Goal: Check status: Check status

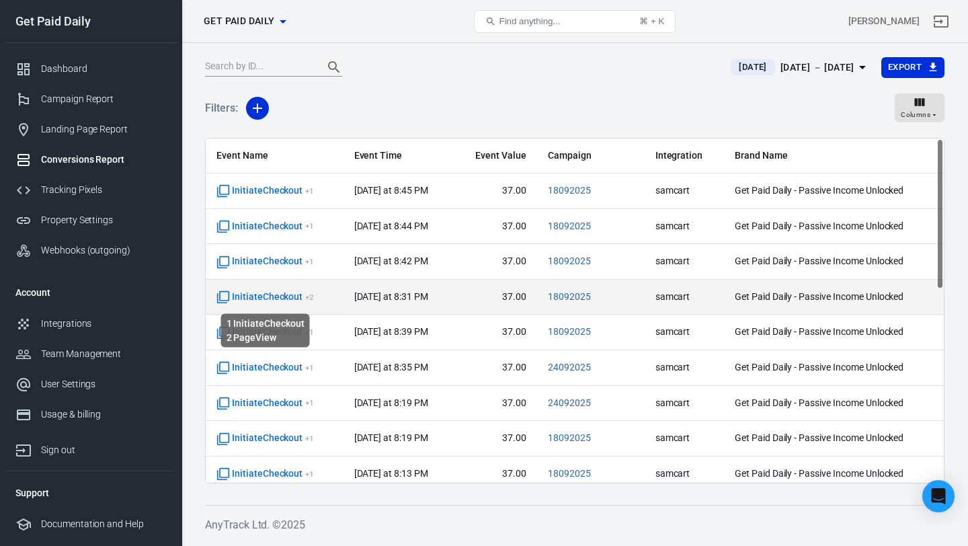
click at [274, 299] on span "InitiateCheckout + 2" at bounding box center [266, 297] width 98 height 13
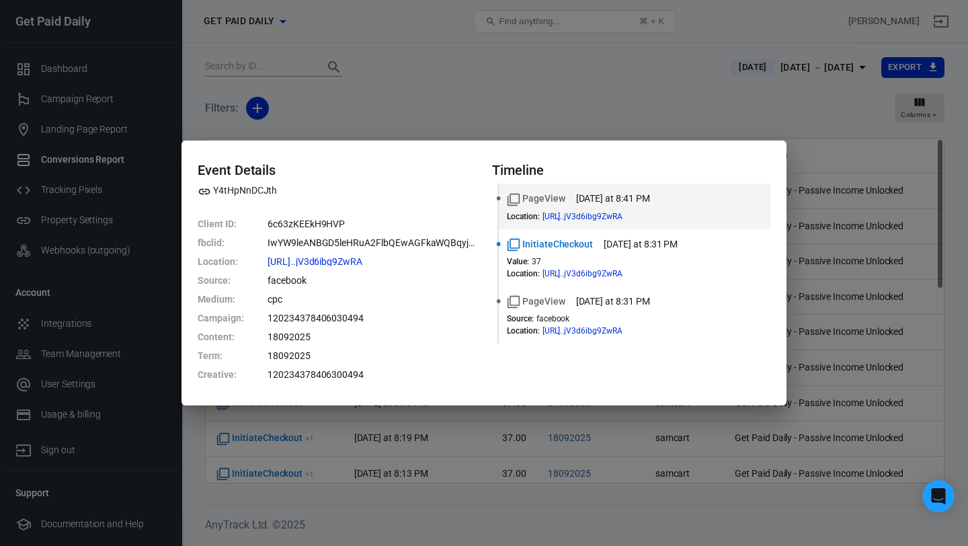
click at [465, 104] on div "Event Details Y4tHpNnDCJth Client ID : 6c63zKEEkH9HVP fbclid : IwYW9leANBGD5leH…" at bounding box center [484, 273] width 968 height 546
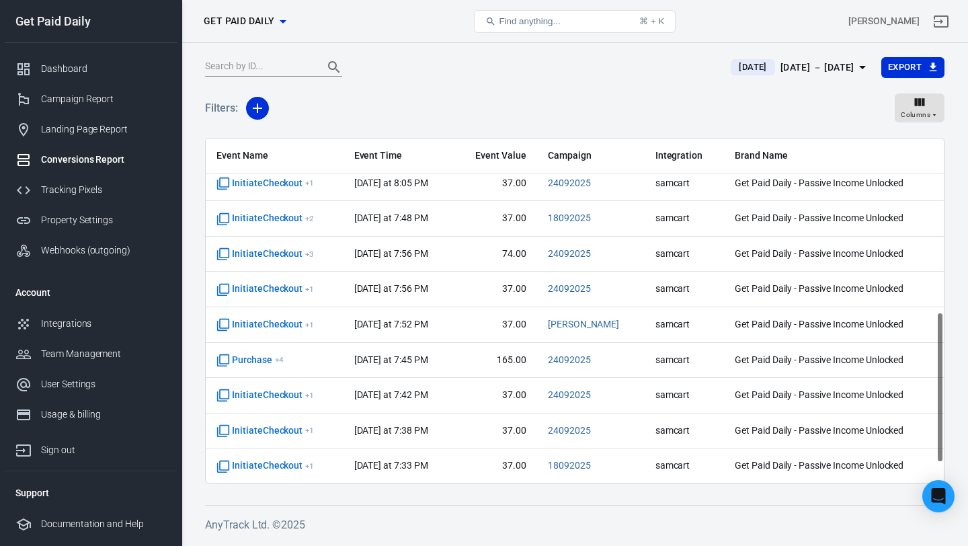
scroll to position [399, 0]
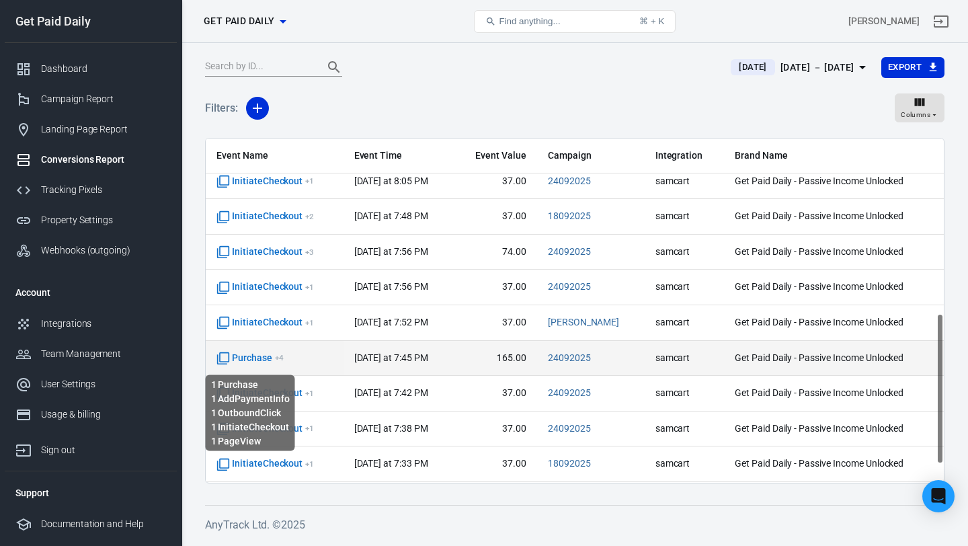
click at [270, 362] on span "Purchase + 4" at bounding box center [250, 358] width 67 height 13
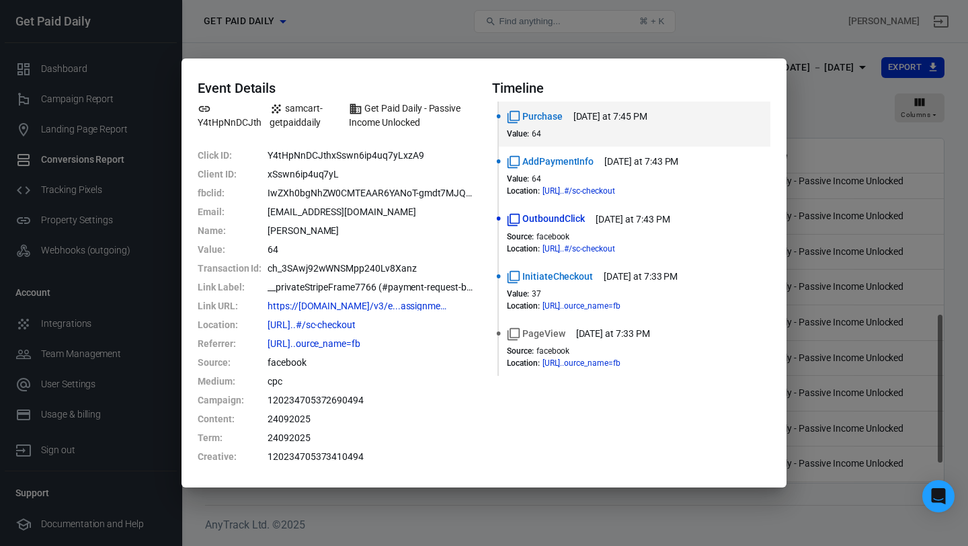
click at [706, 36] on div "Event Details Y4tHpNnDCJth samcart-getpaiddaily Get Paid Daily - Passive Income…" at bounding box center [484, 273] width 968 height 546
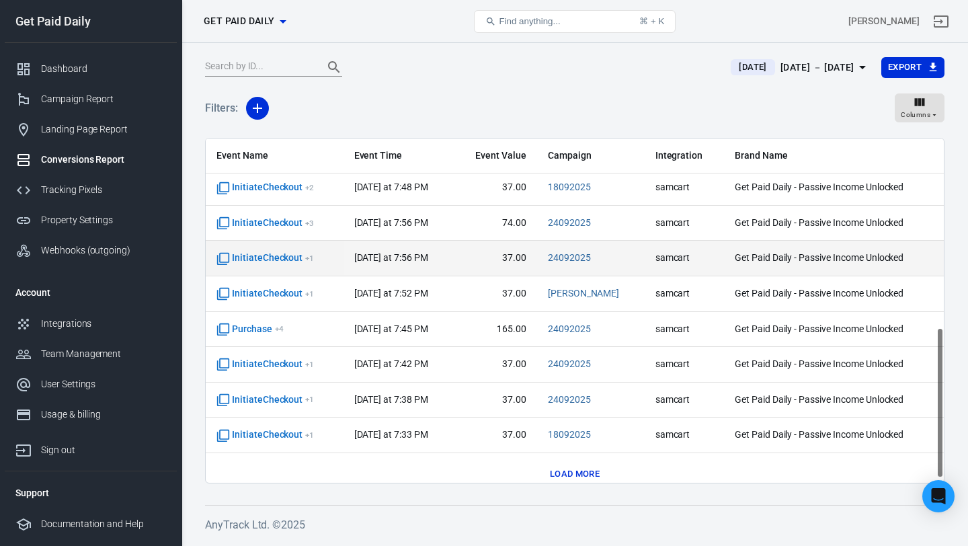
scroll to position [440, 0]
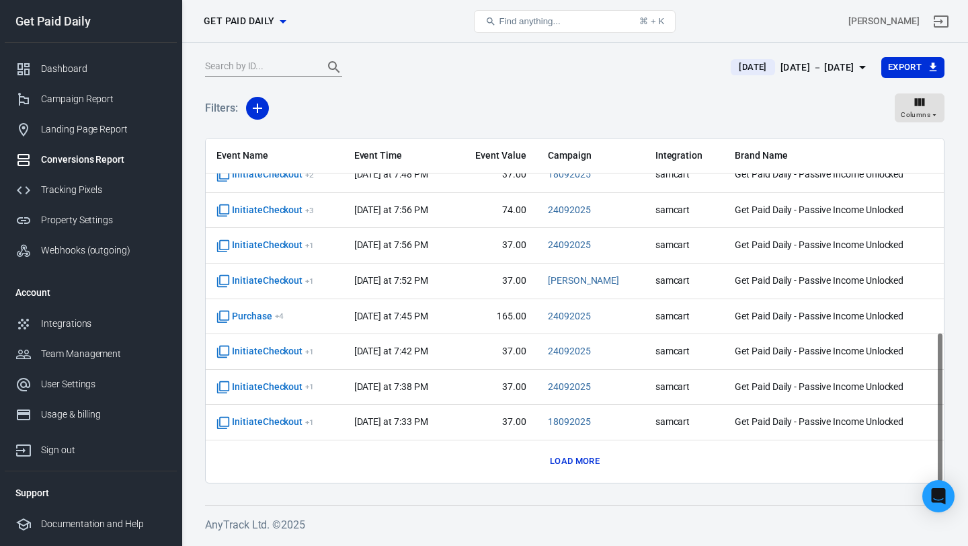
click at [557, 457] on button "Load more" at bounding box center [575, 461] width 56 height 21
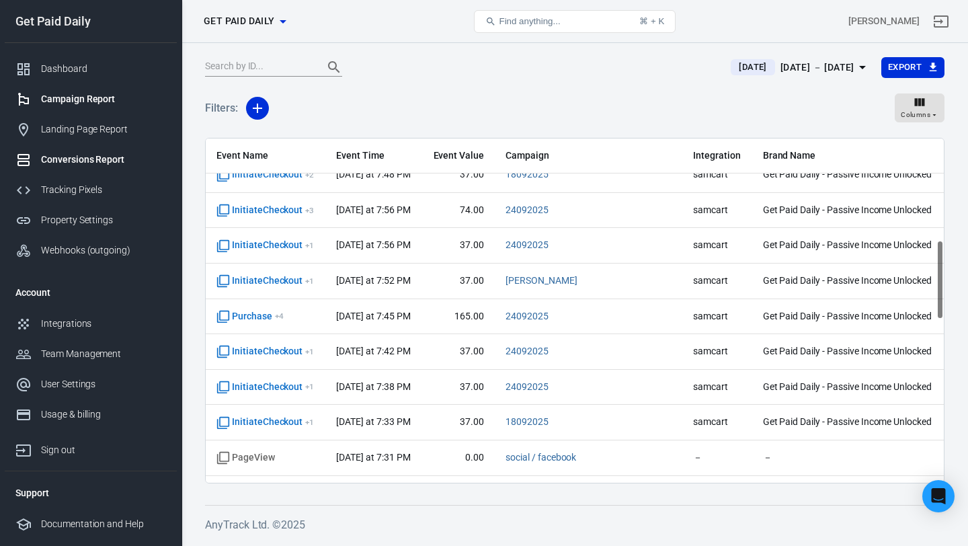
click at [93, 98] on div "Campaign Report" at bounding box center [103, 99] width 125 height 14
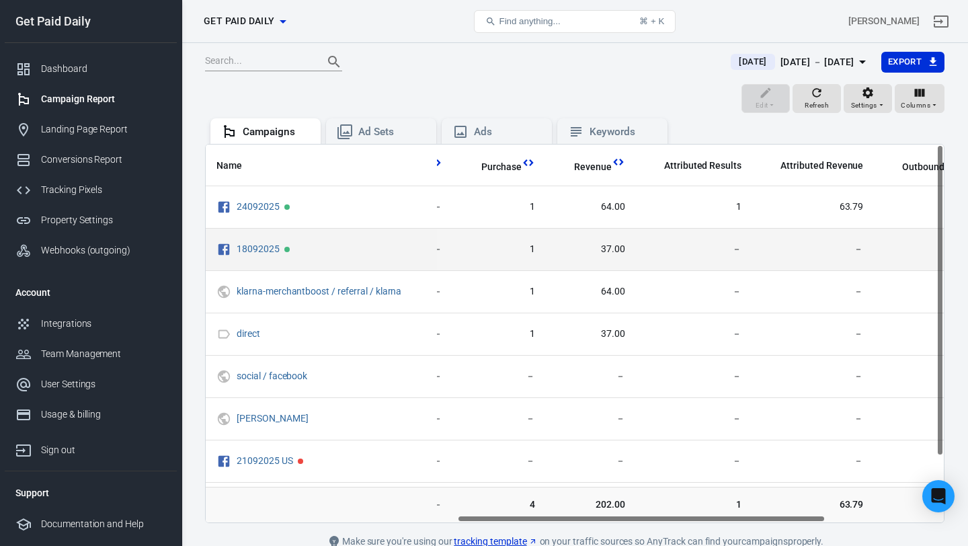
scroll to position [0, 506]
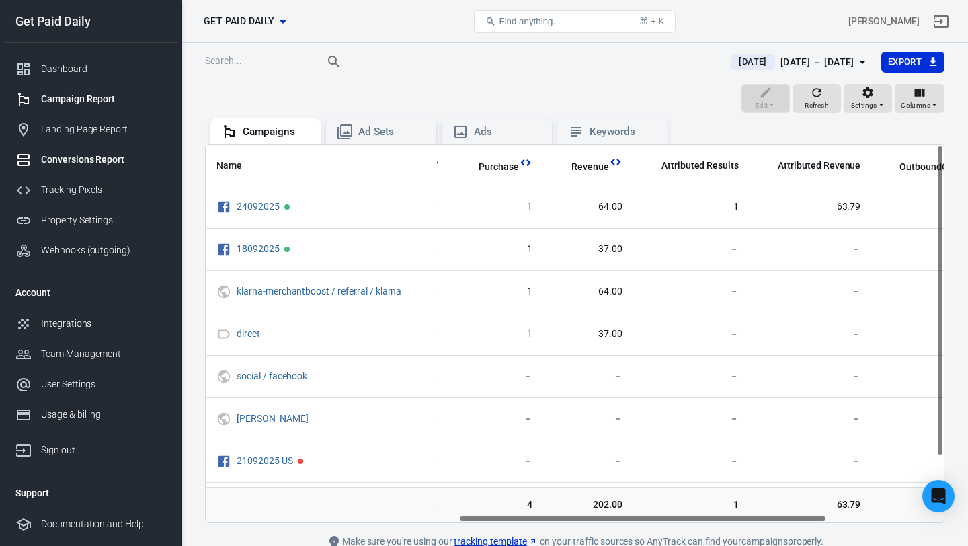
click at [98, 156] on div "Conversions Report" at bounding box center [103, 160] width 125 height 14
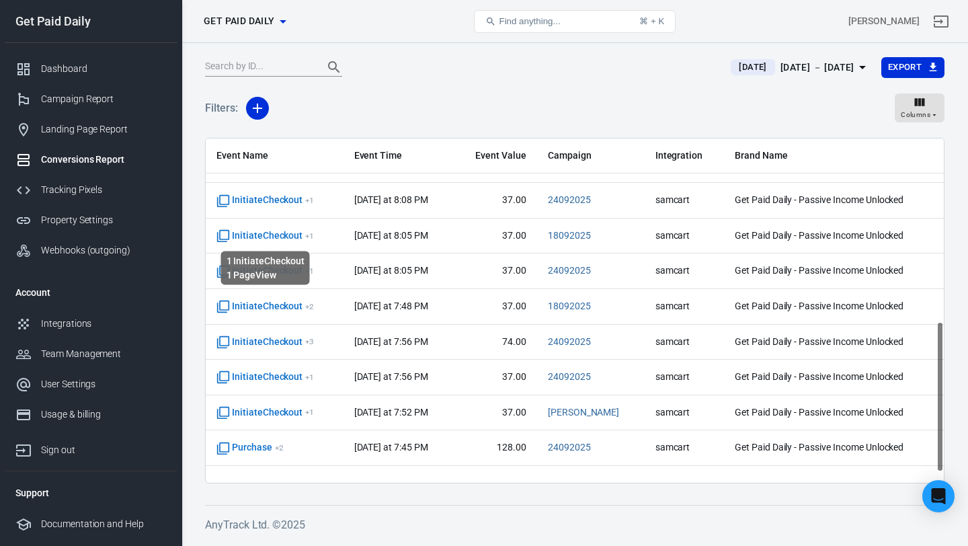
scroll to position [440, 0]
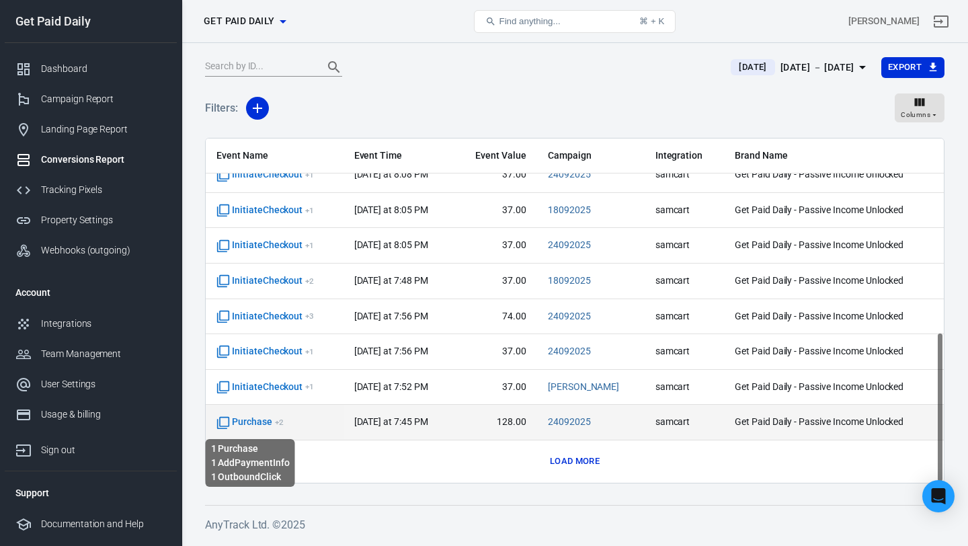
click at [256, 424] on span "Purchase + 2" at bounding box center [250, 422] width 67 height 13
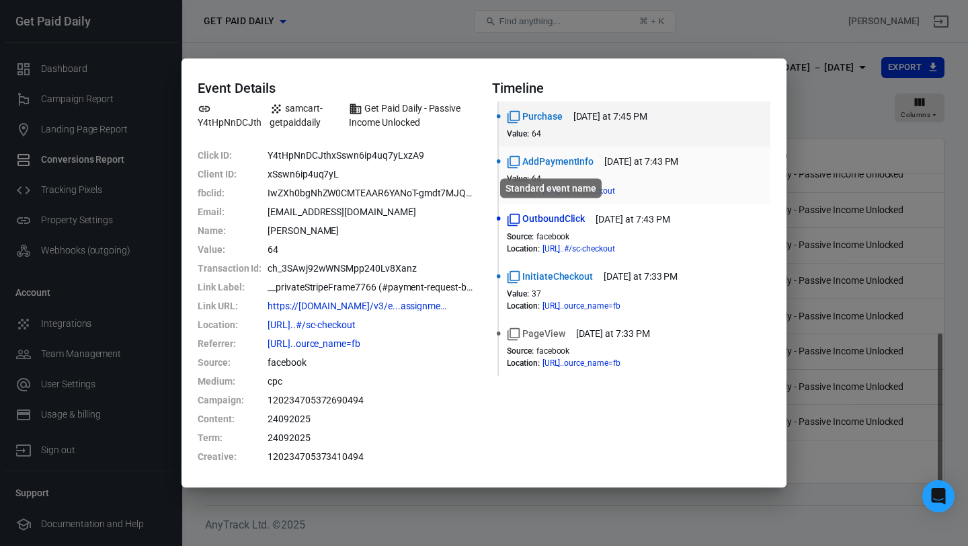
click at [553, 161] on span "AddPaymentInfo" at bounding box center [550, 162] width 87 height 14
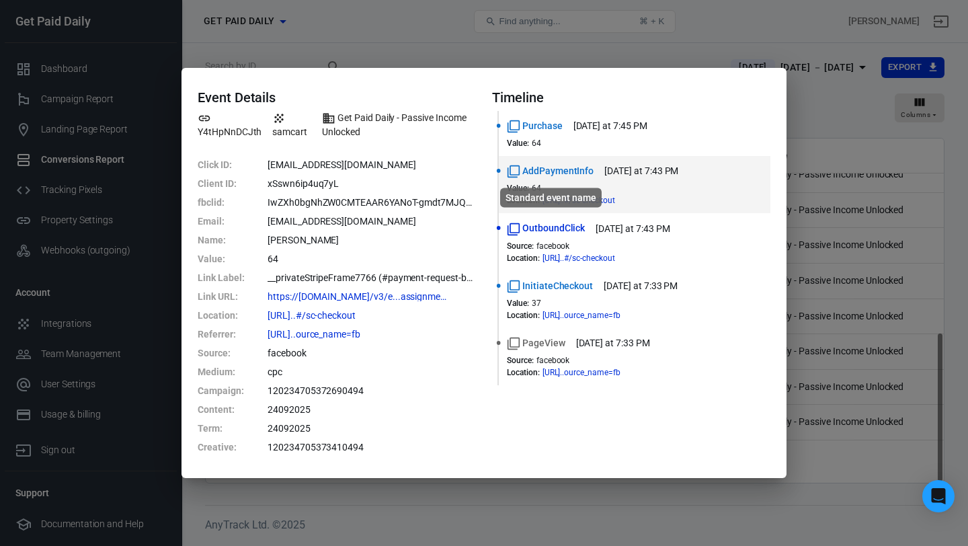
click at [547, 171] on span "AddPaymentInfo" at bounding box center [550, 171] width 87 height 14
click at [540, 126] on span "Purchase" at bounding box center [535, 126] width 56 height 14
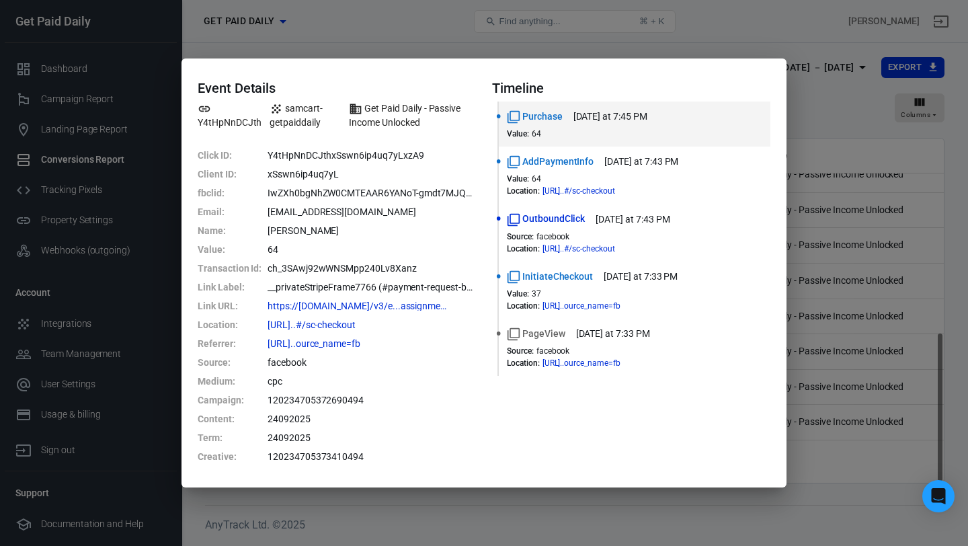
click at [738, 30] on div "Event Details Y4tHpNnDCJth samcart-getpaiddaily Get Paid Daily - Passive Income…" at bounding box center [484, 273] width 968 height 546
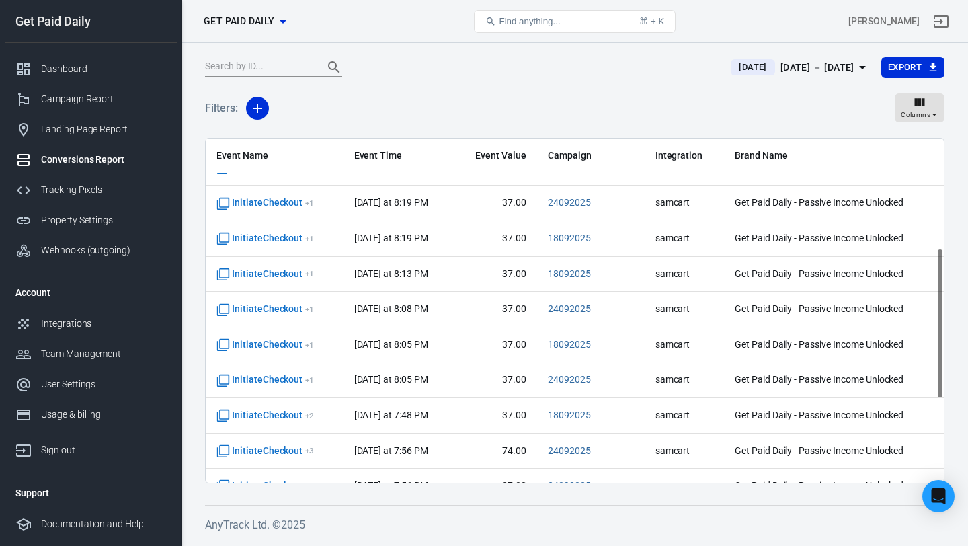
scroll to position [201, 0]
click at [96, 99] on div "Campaign Report" at bounding box center [103, 99] width 125 height 14
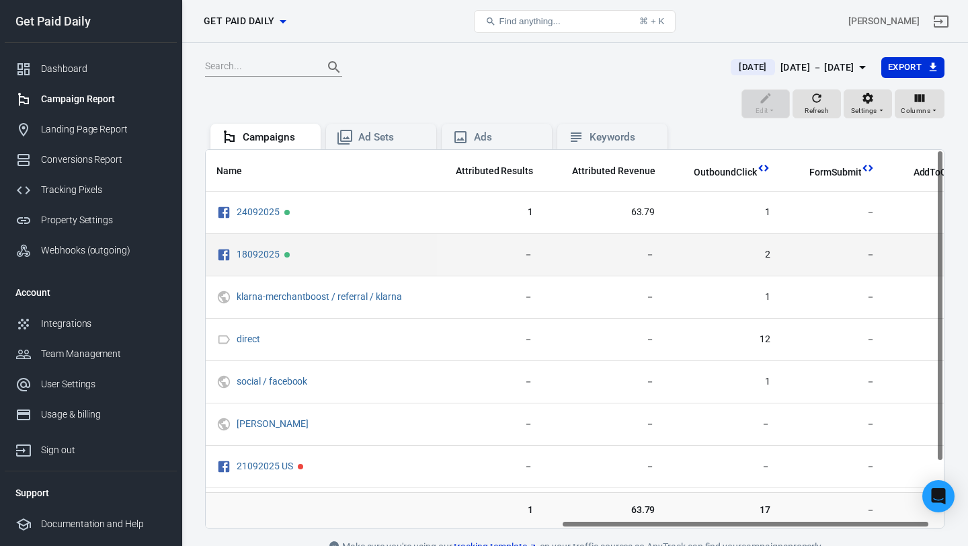
scroll to position [0, 739]
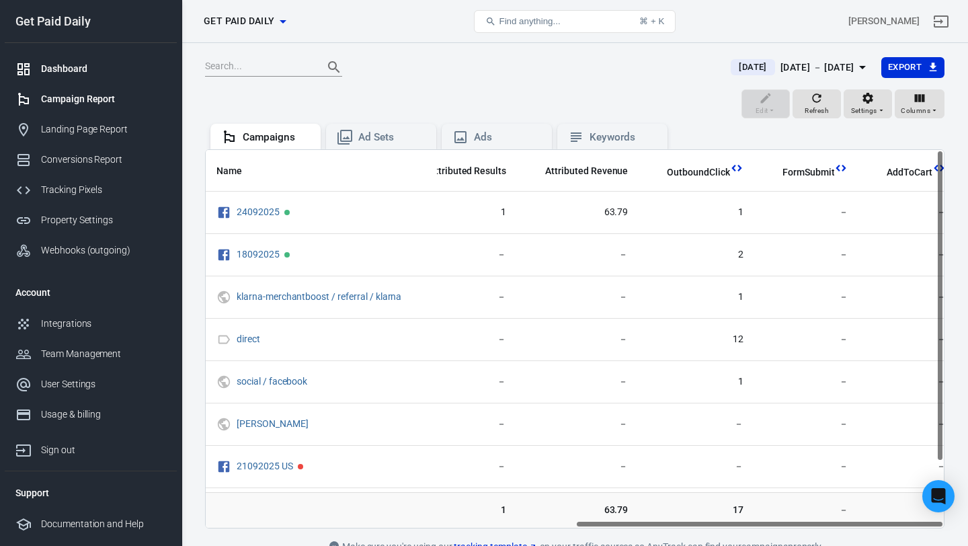
click at [93, 69] on div "Dashboard" at bounding box center [103, 69] width 125 height 14
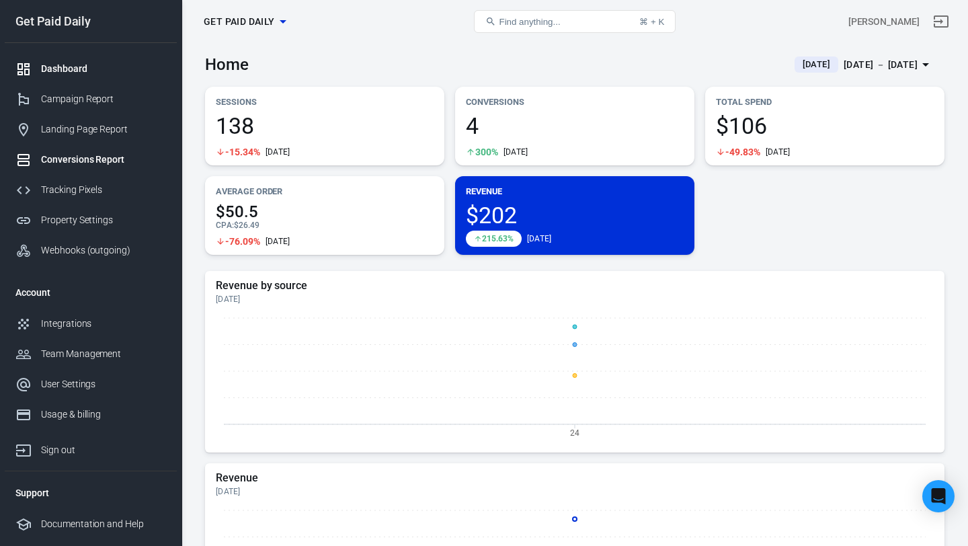
click at [96, 167] on link "Conversions Report" at bounding box center [91, 160] width 172 height 30
